Goal: Communication & Community: Answer question/provide support

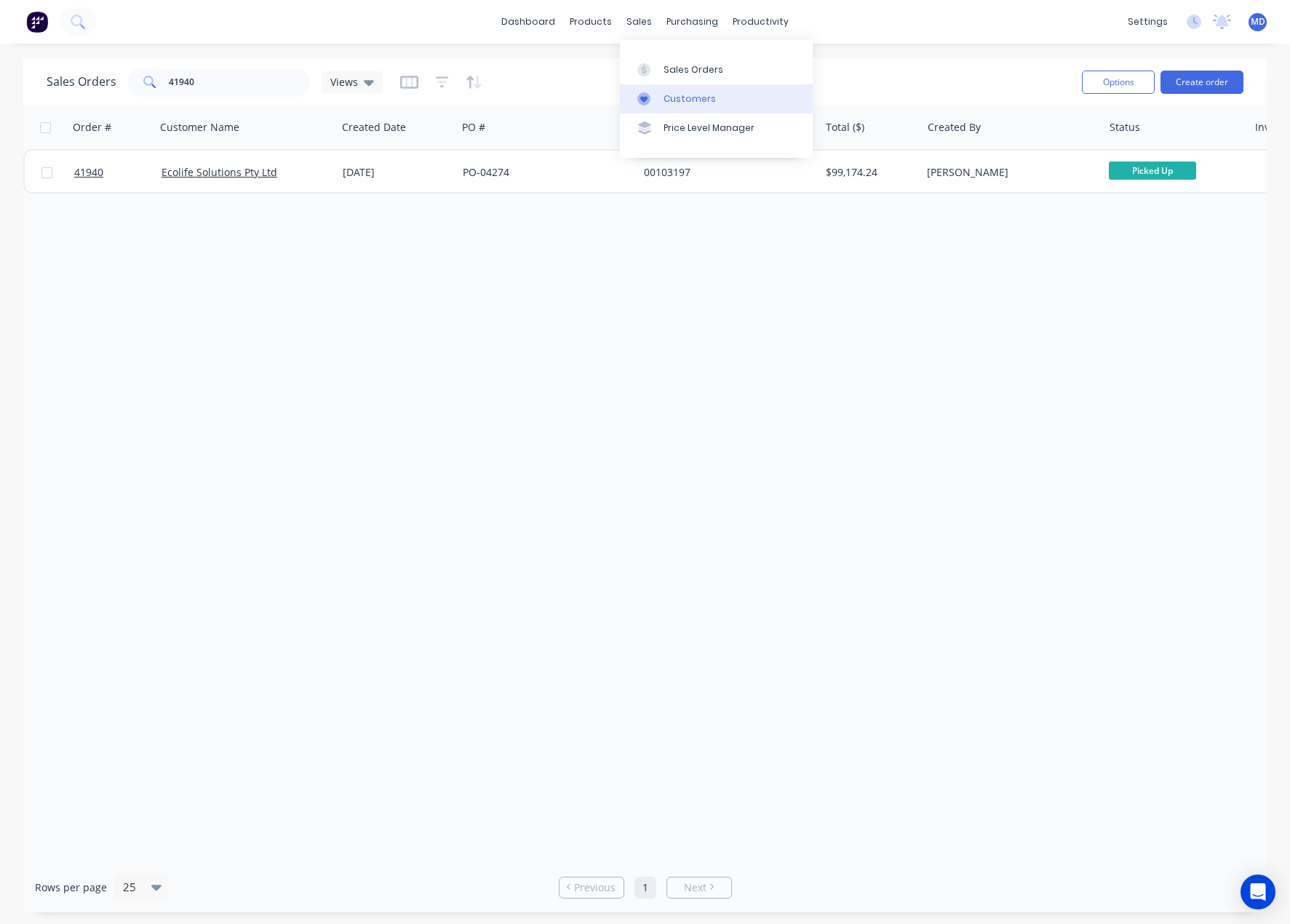
click at [703, 94] on div "Customers" at bounding box center [689, 98] width 52 height 13
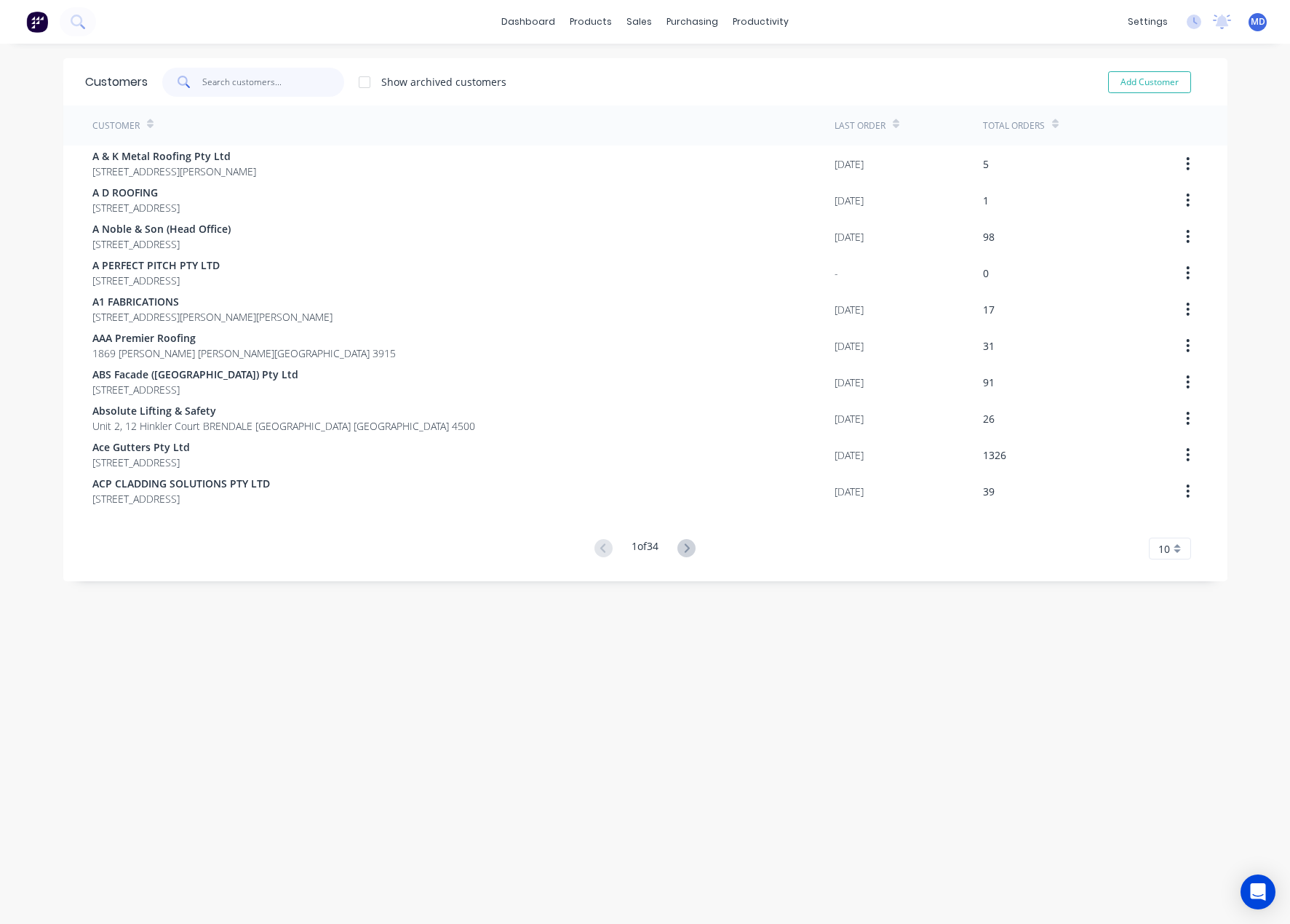
click at [279, 76] on input "text" at bounding box center [274, 82] width 142 height 29
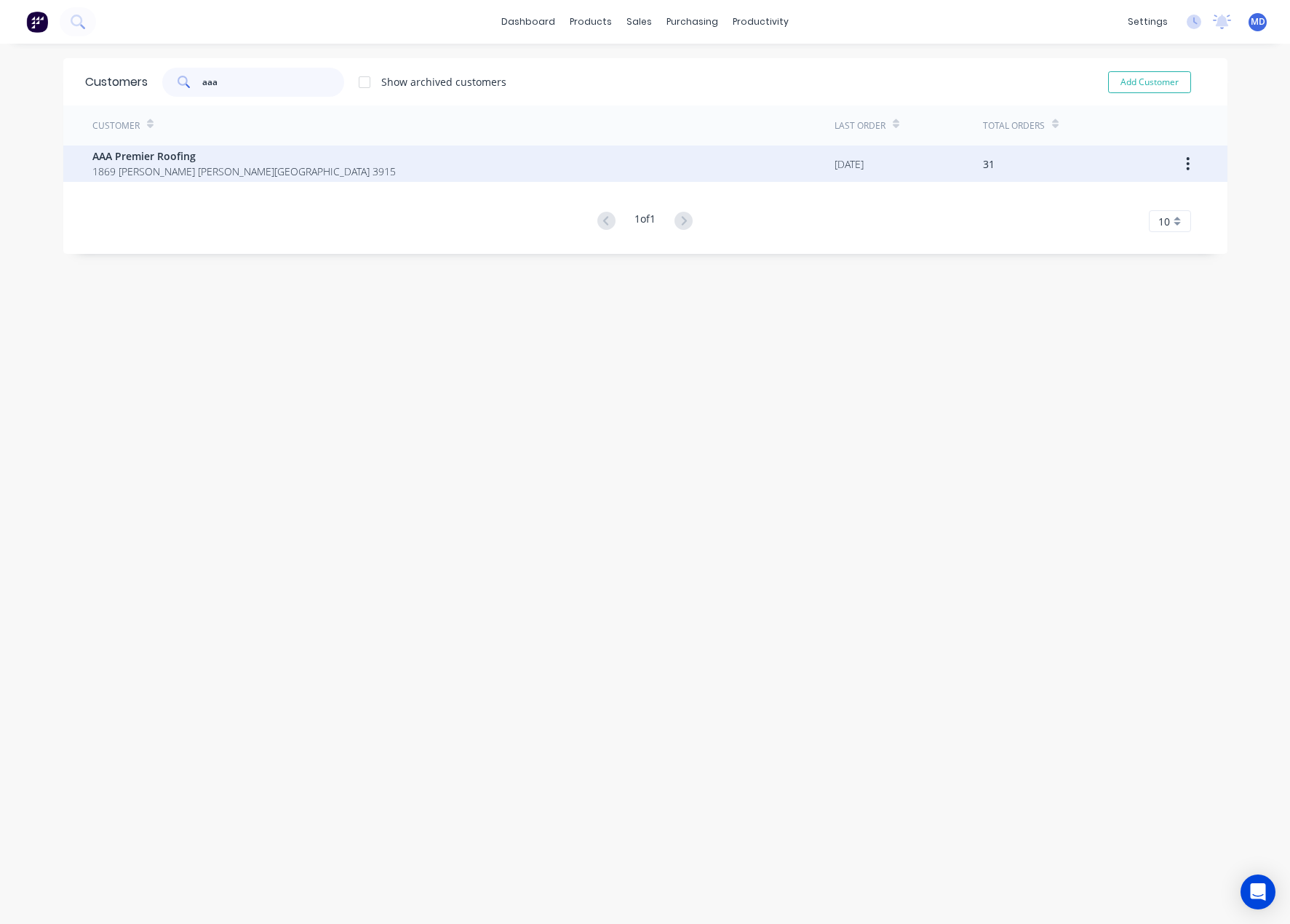
type input "aaa"
click at [229, 169] on span "1869 [PERSON_NAME] [PERSON_NAME][GEOGRAPHIC_DATA] 3915" at bounding box center [244, 171] width 304 height 15
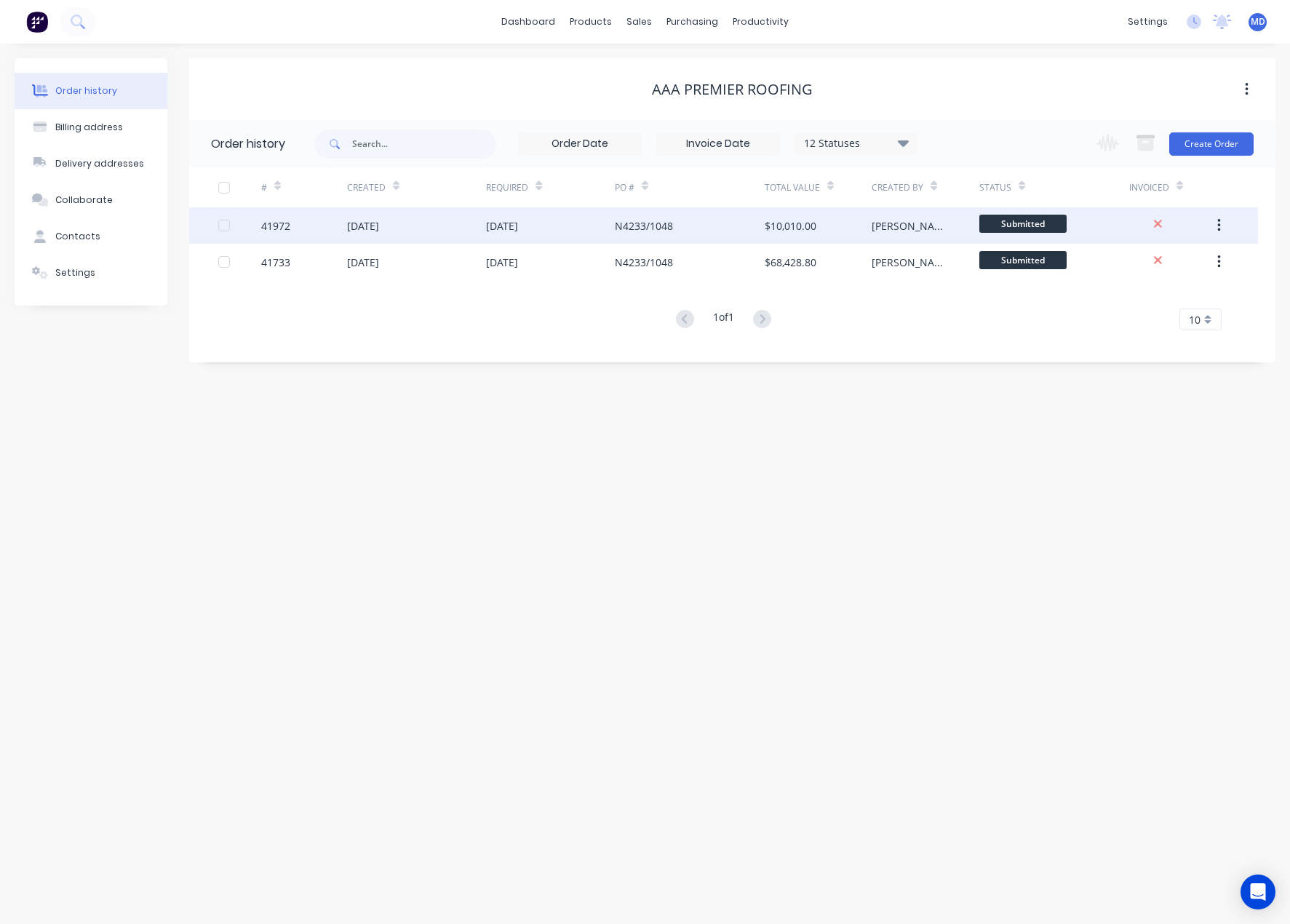
click at [545, 217] on div "[DATE]" at bounding box center [551, 225] width 129 height 36
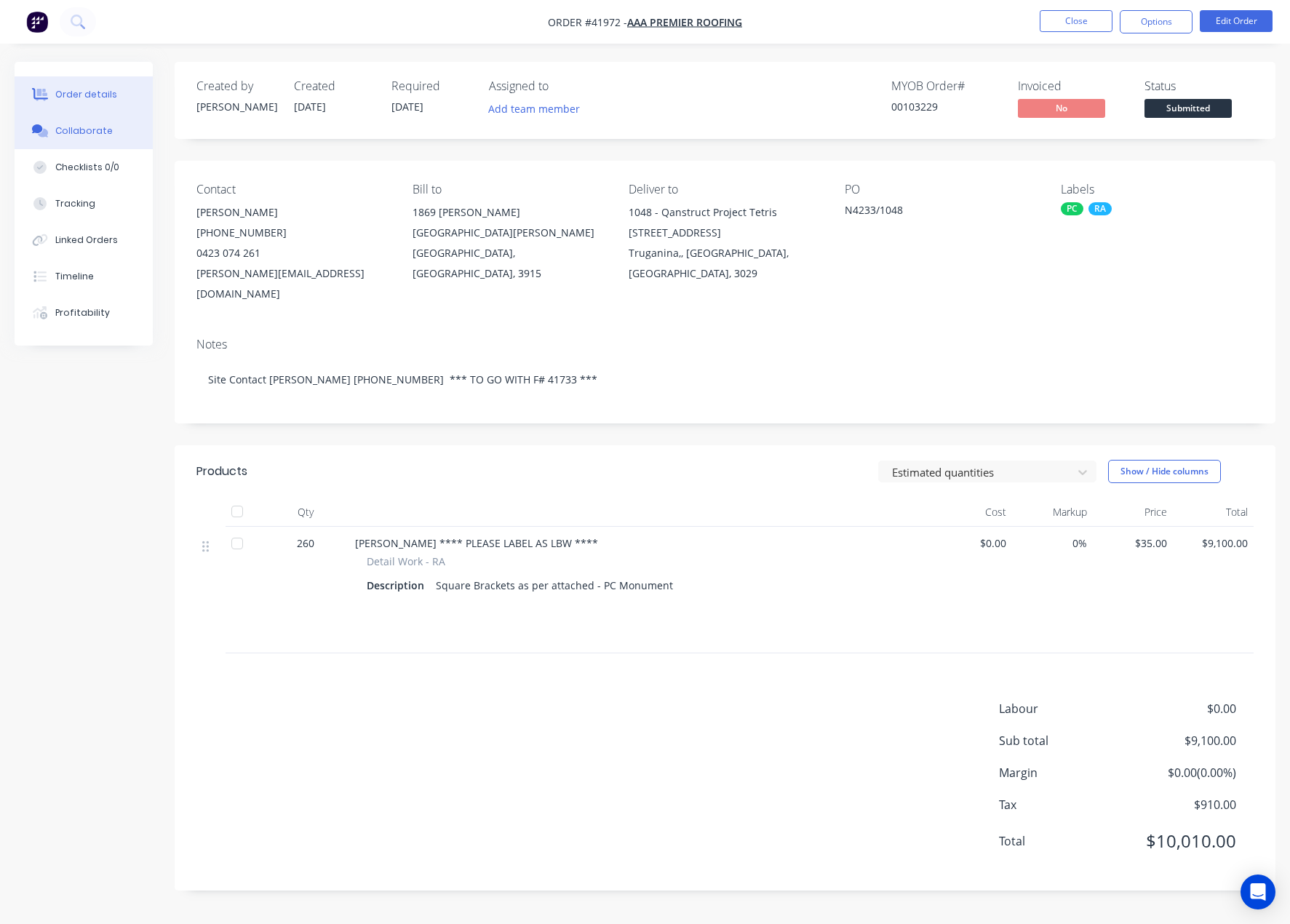
click at [85, 128] on div "Collaborate" at bounding box center [83, 131] width 57 height 13
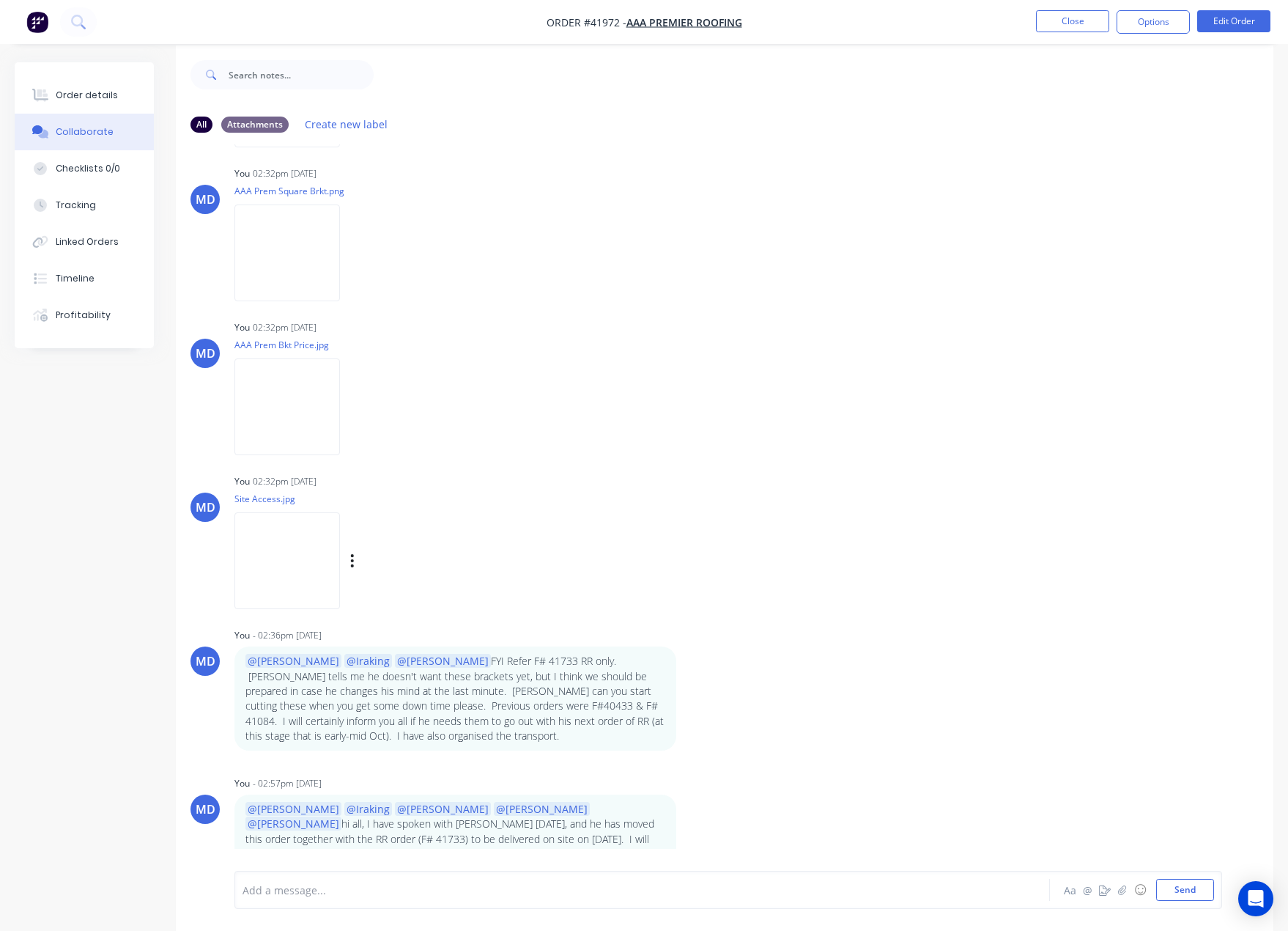
scroll to position [22, 0]
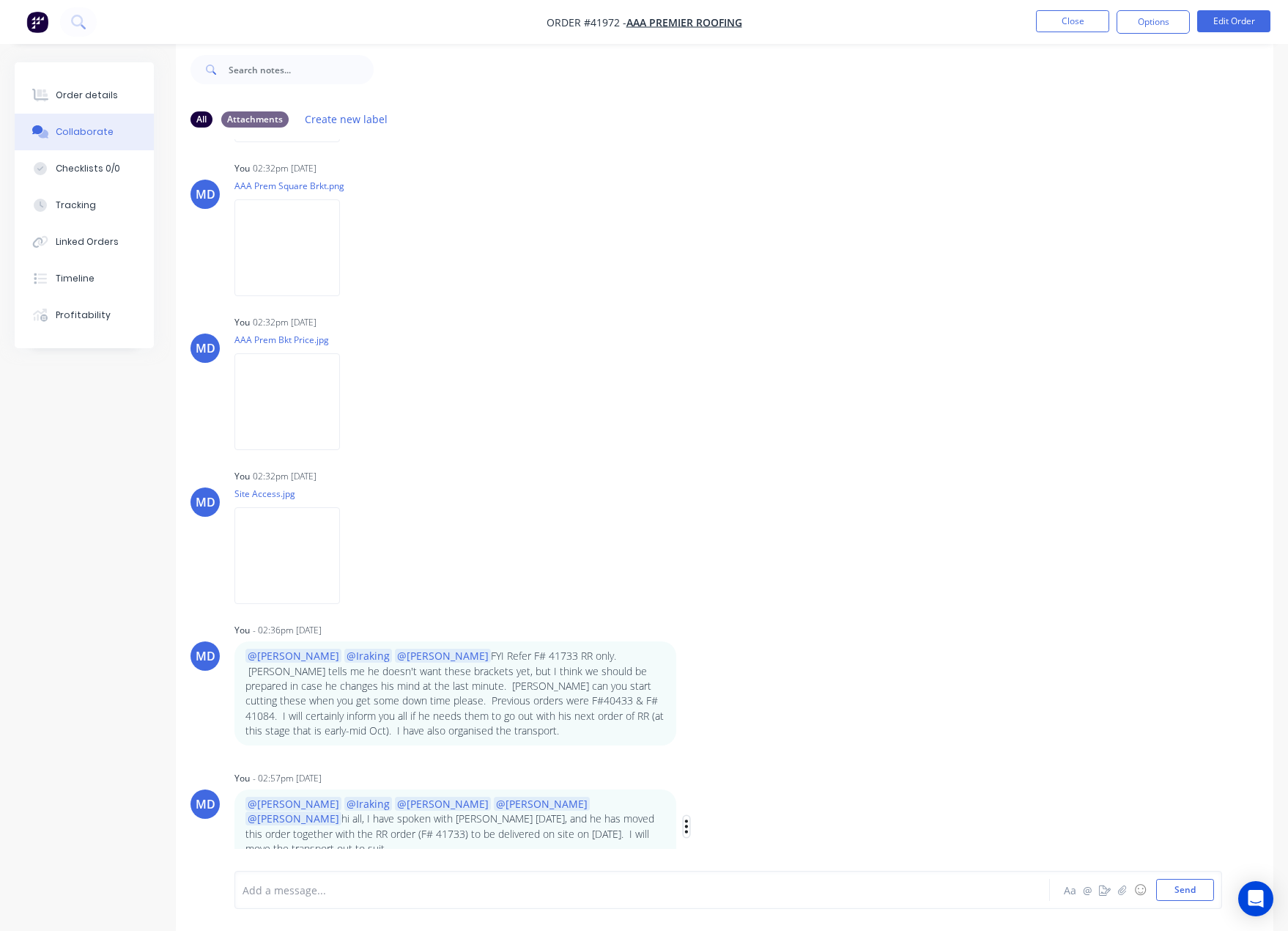
click at [686, 820] on icon "button" at bounding box center [687, 826] width 3 height 13
click at [712, 806] on button "Edit" at bounding box center [740, 816] width 93 height 24
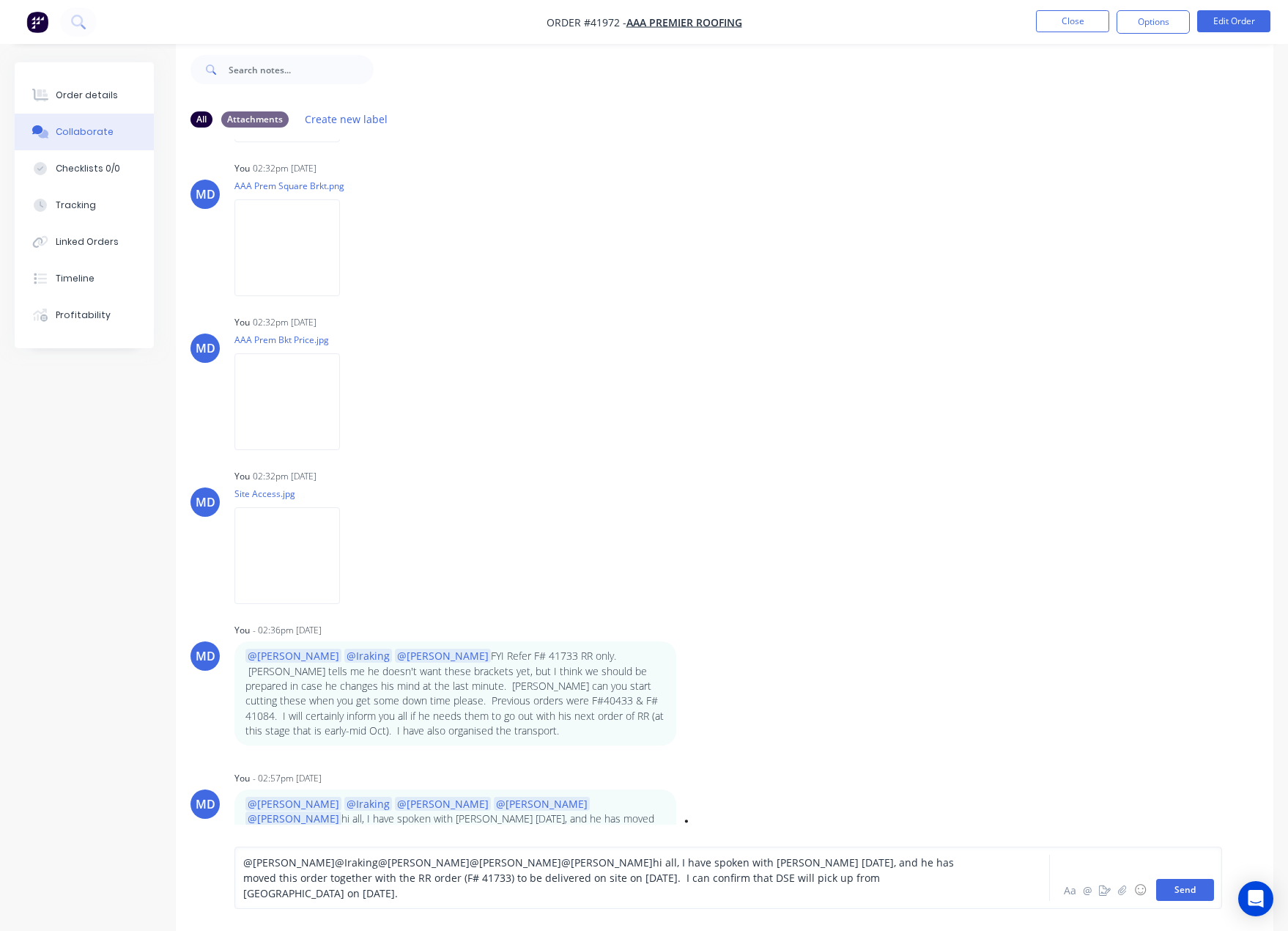
click at [1186, 890] on button "Send" at bounding box center [1185, 890] width 58 height 22
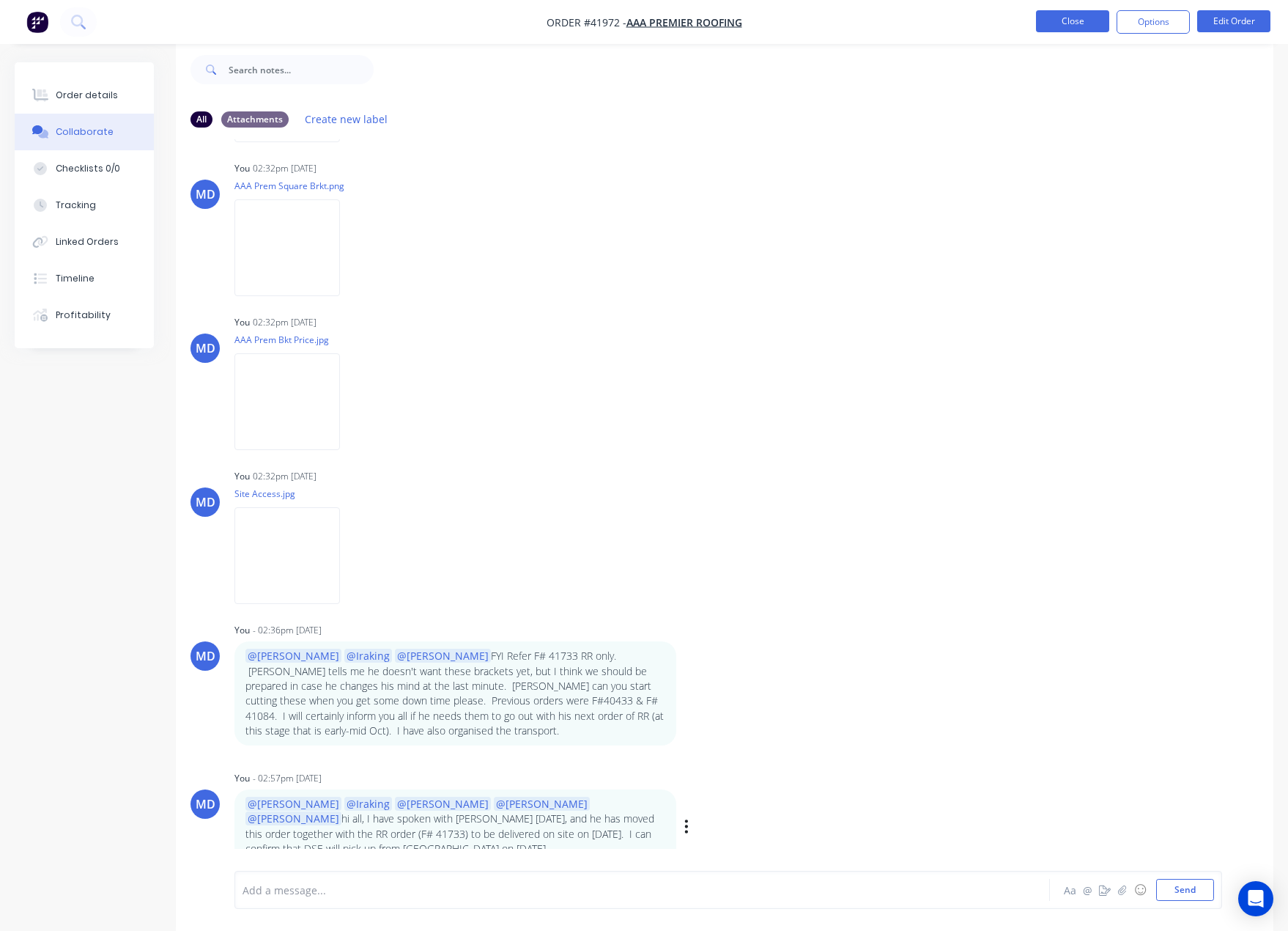
click at [1055, 22] on button "Close" at bounding box center [1073, 21] width 73 height 22
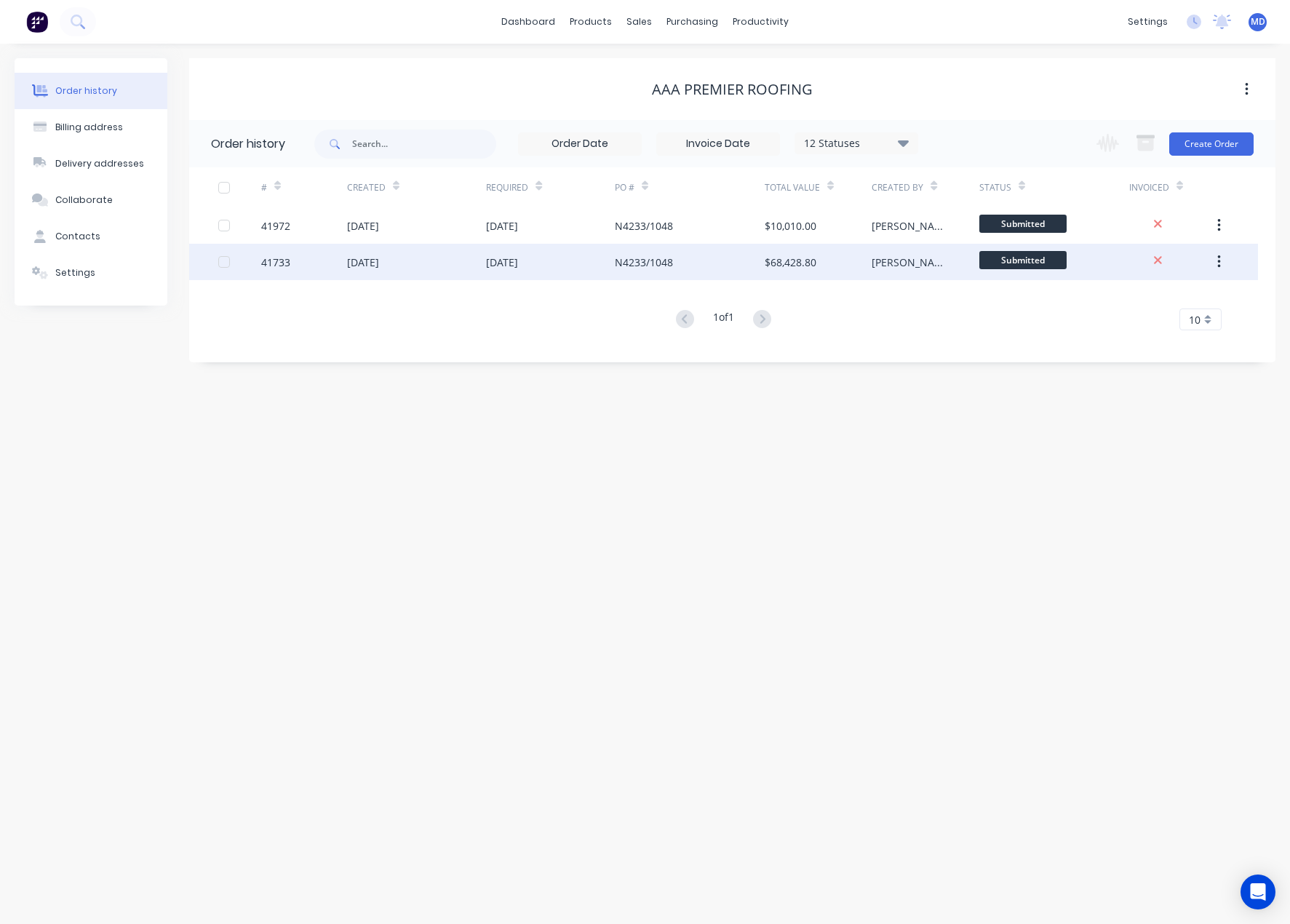
click at [362, 276] on div "[DATE]" at bounding box center [417, 261] width 139 height 36
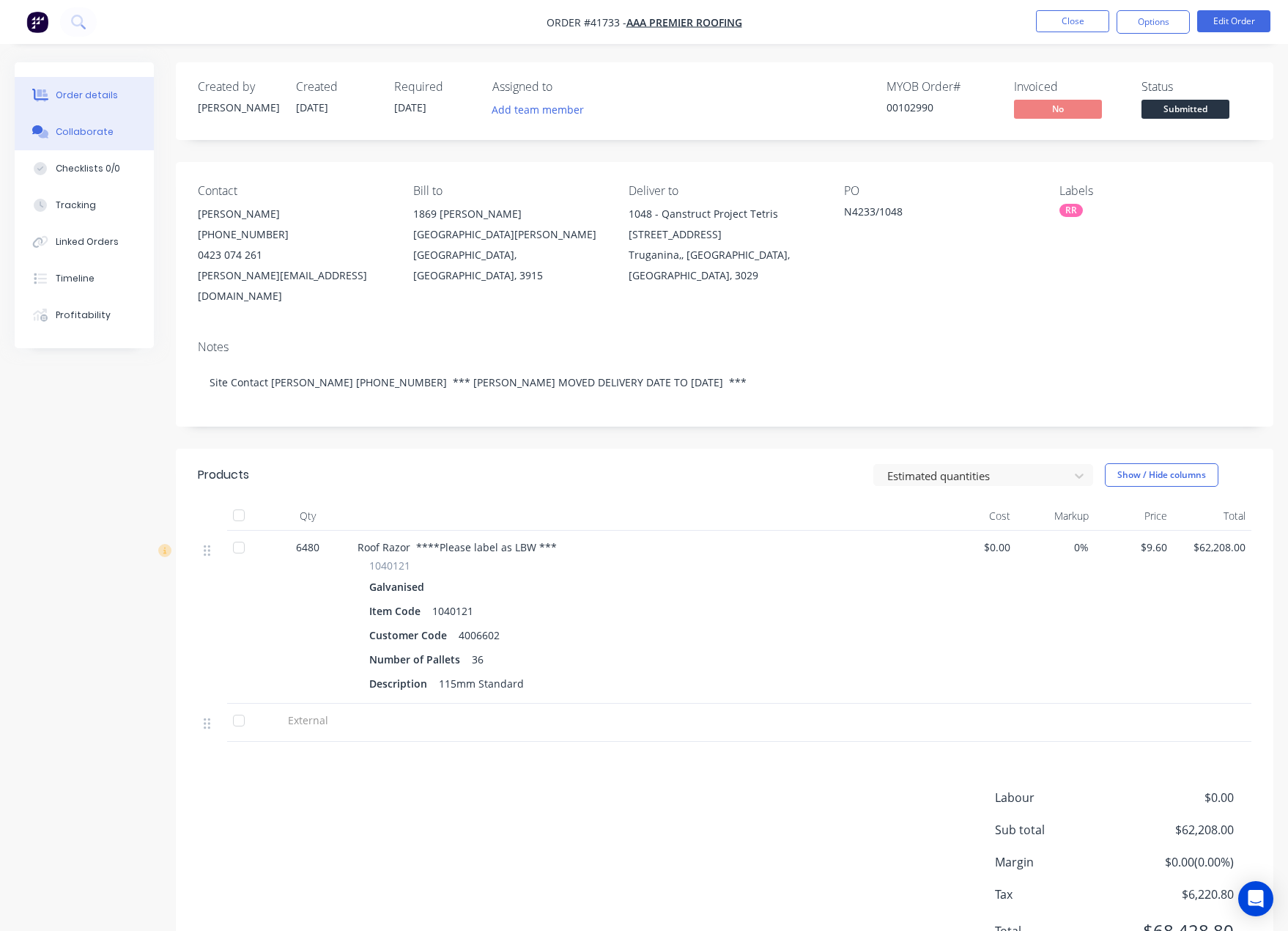
click at [80, 127] on button "Collaborate" at bounding box center [84, 132] width 139 height 37
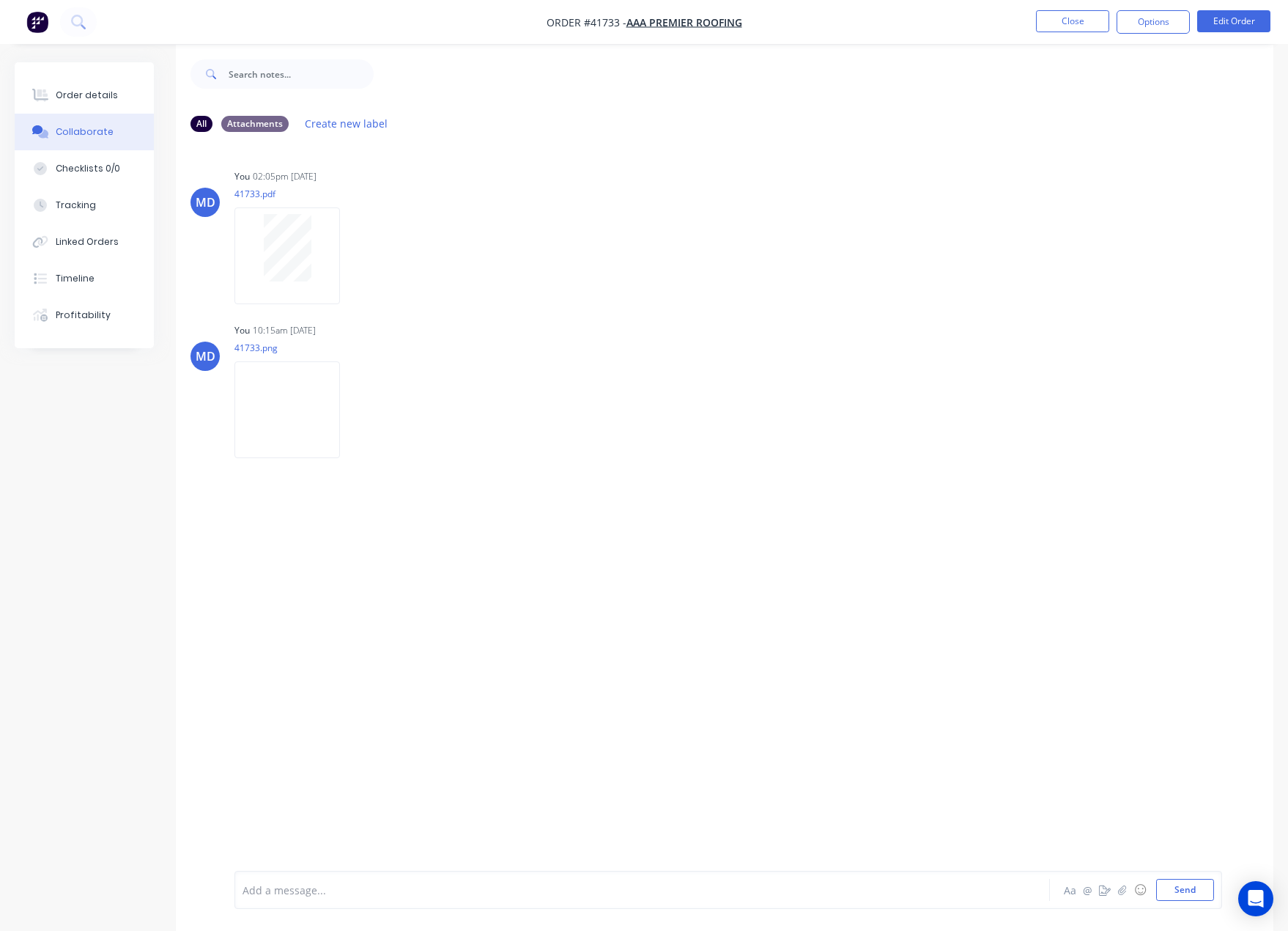
scroll to position [22, 0]
drag, startPoint x: 328, startPoint y: 894, endPoint x: 383, endPoint y: 847, distance: 72.3
click at [328, 893] on div at bounding box center [607, 890] width 729 height 15
click at [292, 415] on img at bounding box center [287, 405] width 106 height 96
click at [352, 402] on icon "button" at bounding box center [353, 405] width 3 height 13
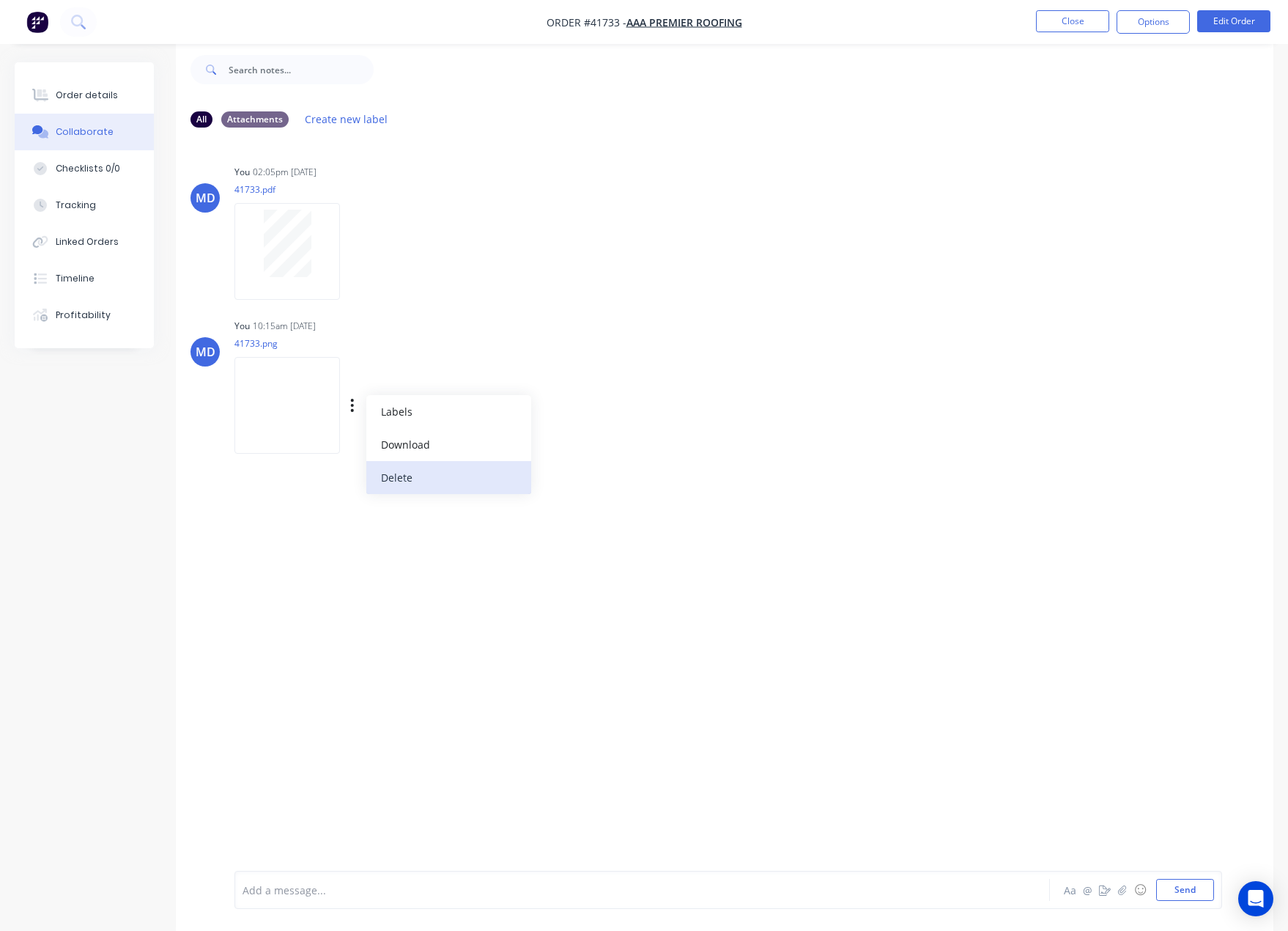
click at [399, 478] on button "Delete" at bounding box center [449, 477] width 165 height 33
click at [350, 887] on div at bounding box center [607, 890] width 729 height 15
click at [1121, 893] on icon "button" at bounding box center [1122, 890] width 9 height 11
click at [1179, 886] on button "Send" at bounding box center [1185, 890] width 58 height 22
click at [279, 894] on div at bounding box center [607, 890] width 729 height 15
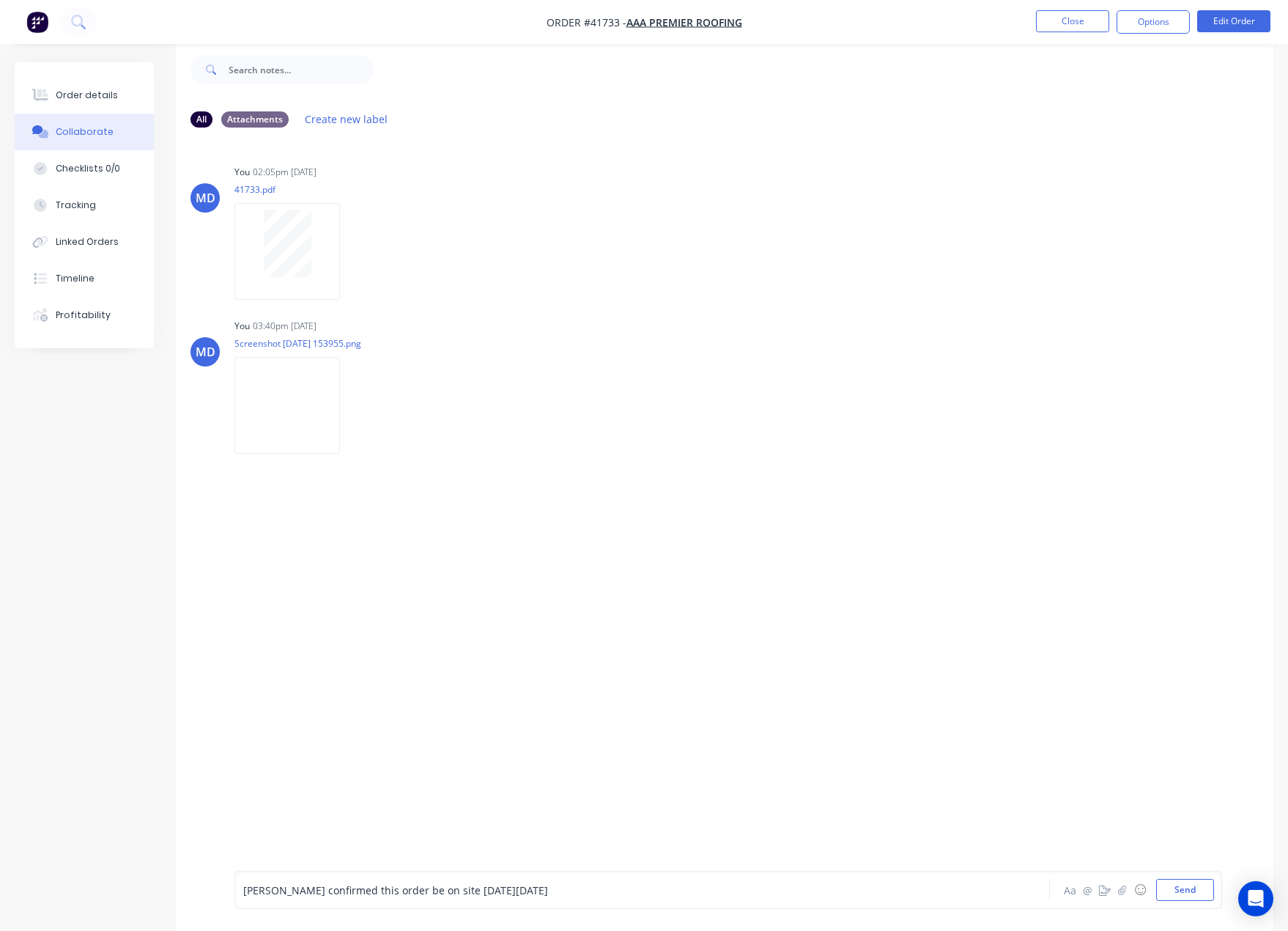
drag, startPoint x: 1181, startPoint y: 888, endPoint x: 1121, endPoint y: 842, distance: 75.6
click at [1181, 886] on button "Send" at bounding box center [1185, 890] width 58 height 22
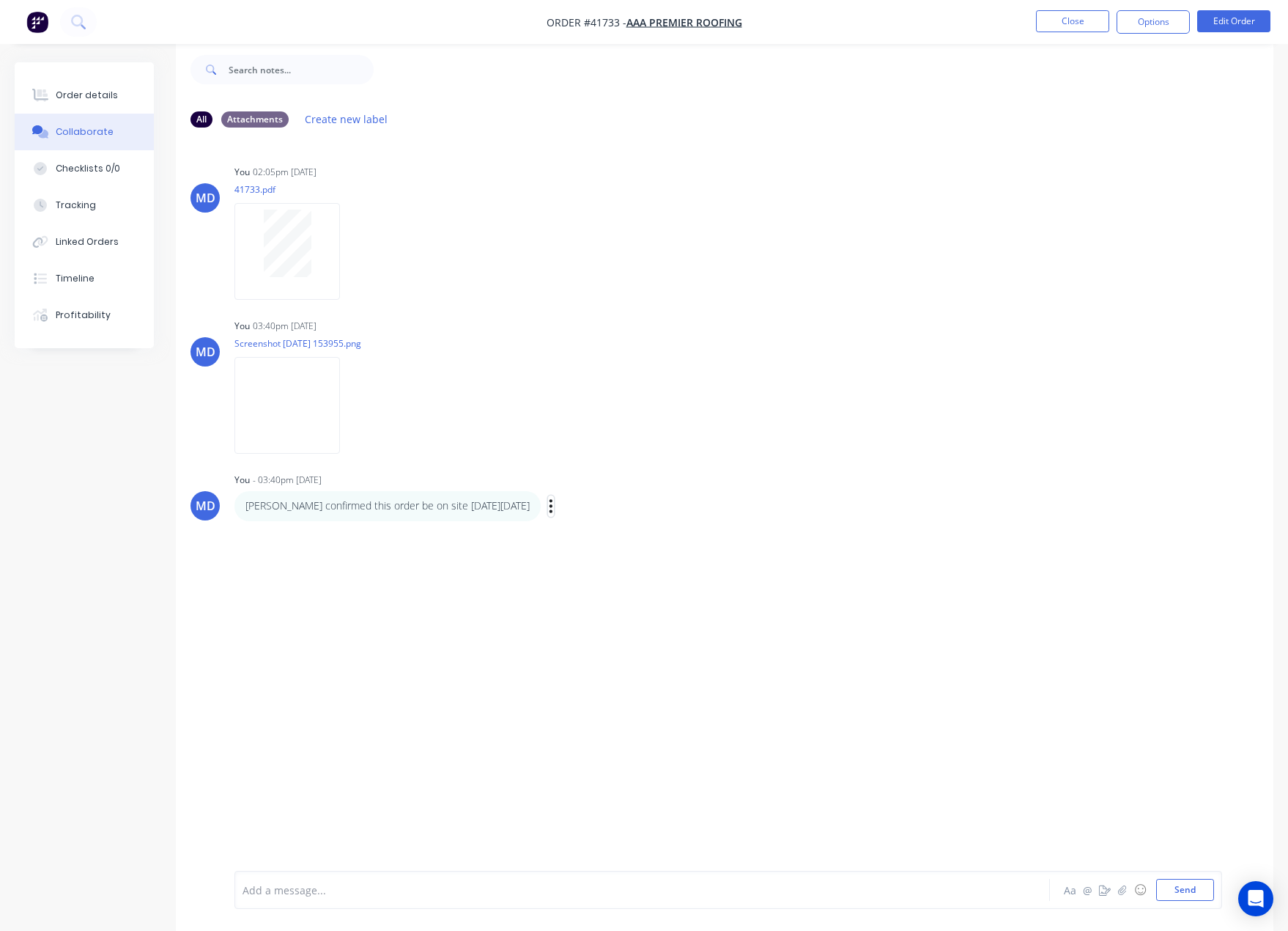
click at [553, 507] on icon "button" at bounding box center [550, 506] width 4 height 17
click at [607, 530] on div "MD You 02:05pm [DATE] 41733.pdf Labels Download Delete MD You 03:40pm [DATE] Sc…" at bounding box center [724, 494] width 1098 height 709
click at [553, 506] on icon "button" at bounding box center [551, 506] width 3 height 13
click at [617, 530] on button "Edit" at bounding box center [605, 533] width 93 height 24
click at [381, 894] on span "[PERSON_NAME] confirmed this order be on site [DATE][DATE]" at bounding box center [395, 890] width 305 height 14
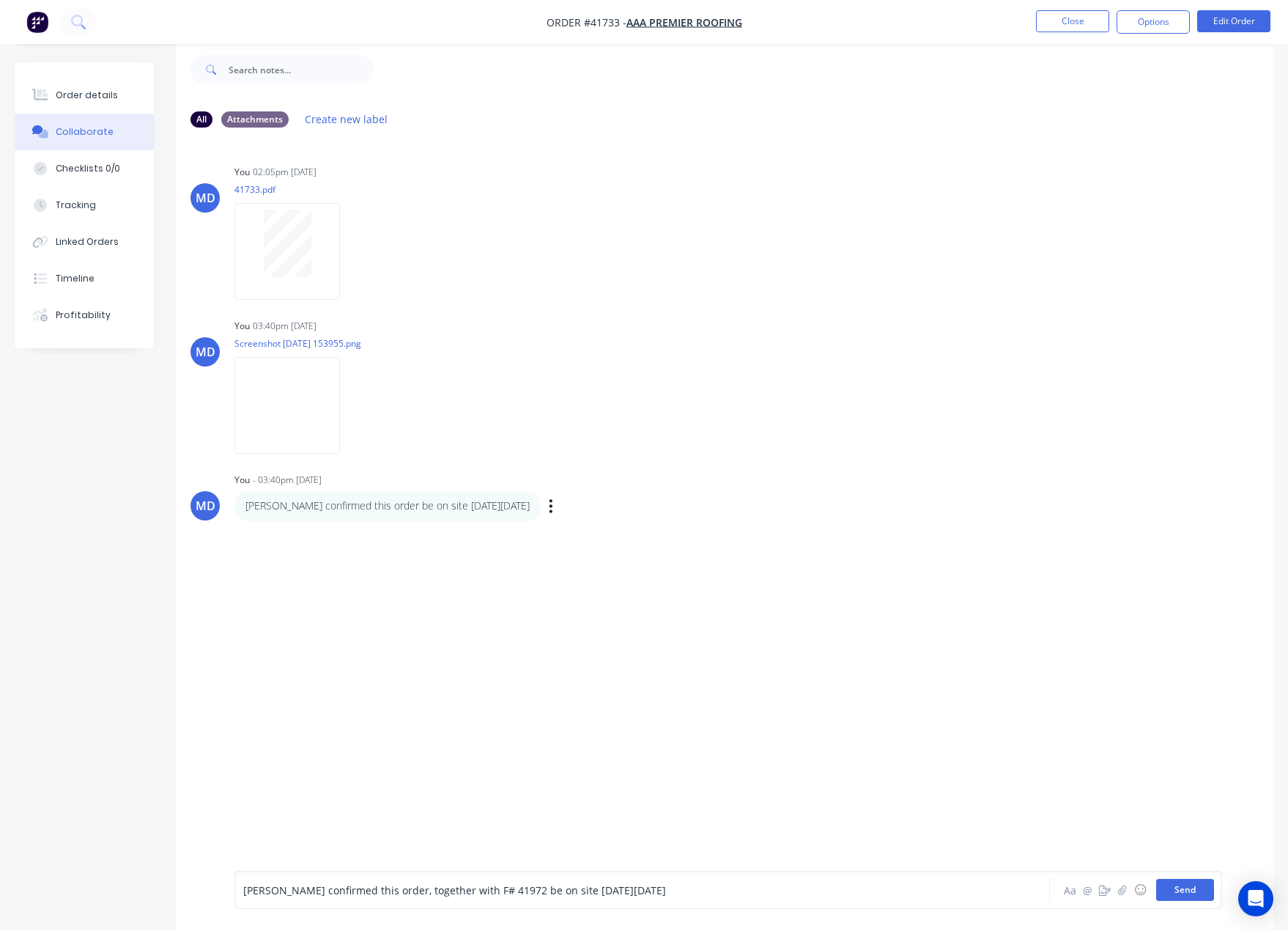
click at [1202, 891] on button "Send" at bounding box center [1185, 890] width 58 height 22
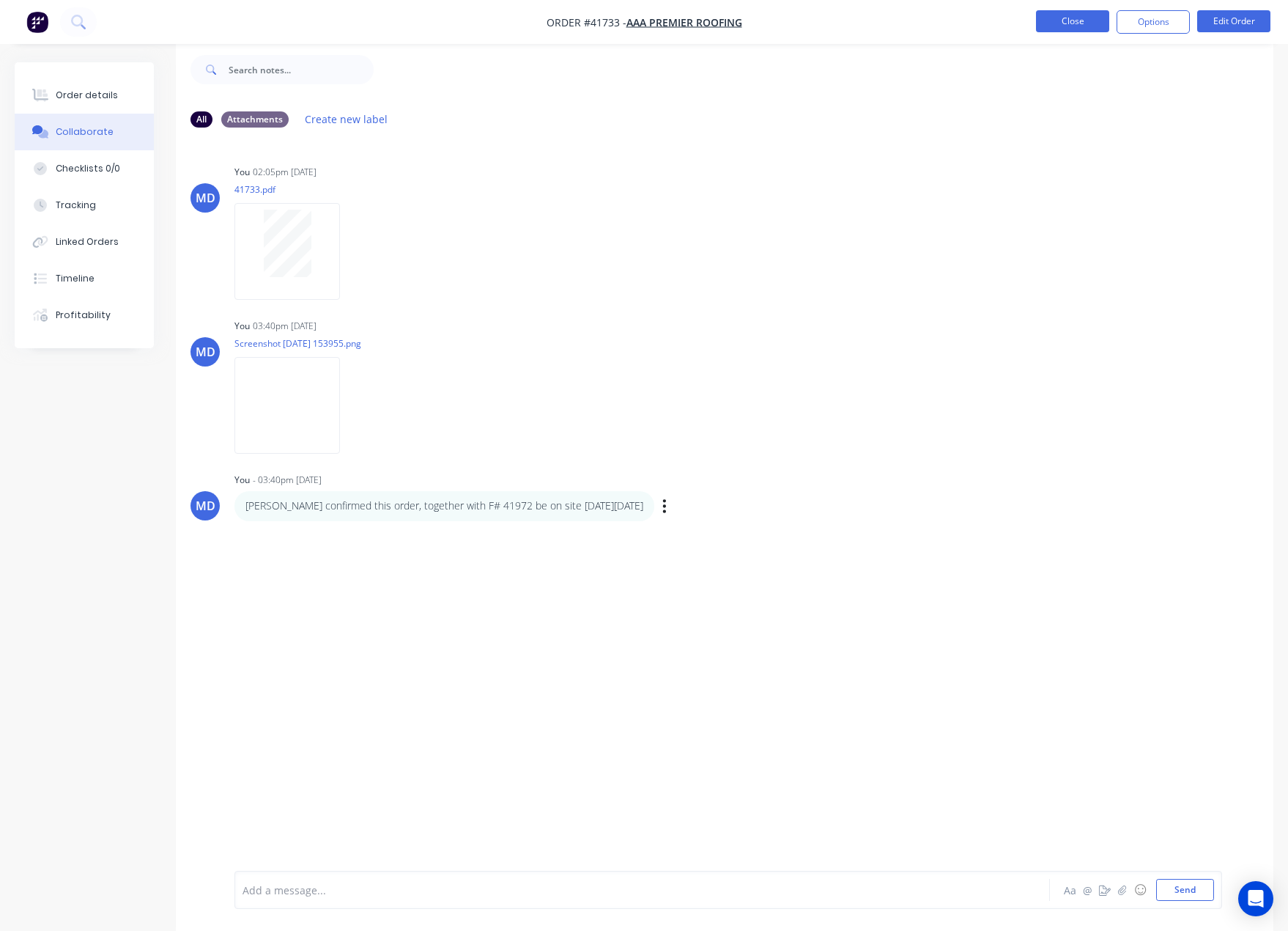
click at [1072, 19] on button "Close" at bounding box center [1073, 21] width 73 height 22
